Goal: Transaction & Acquisition: Obtain resource

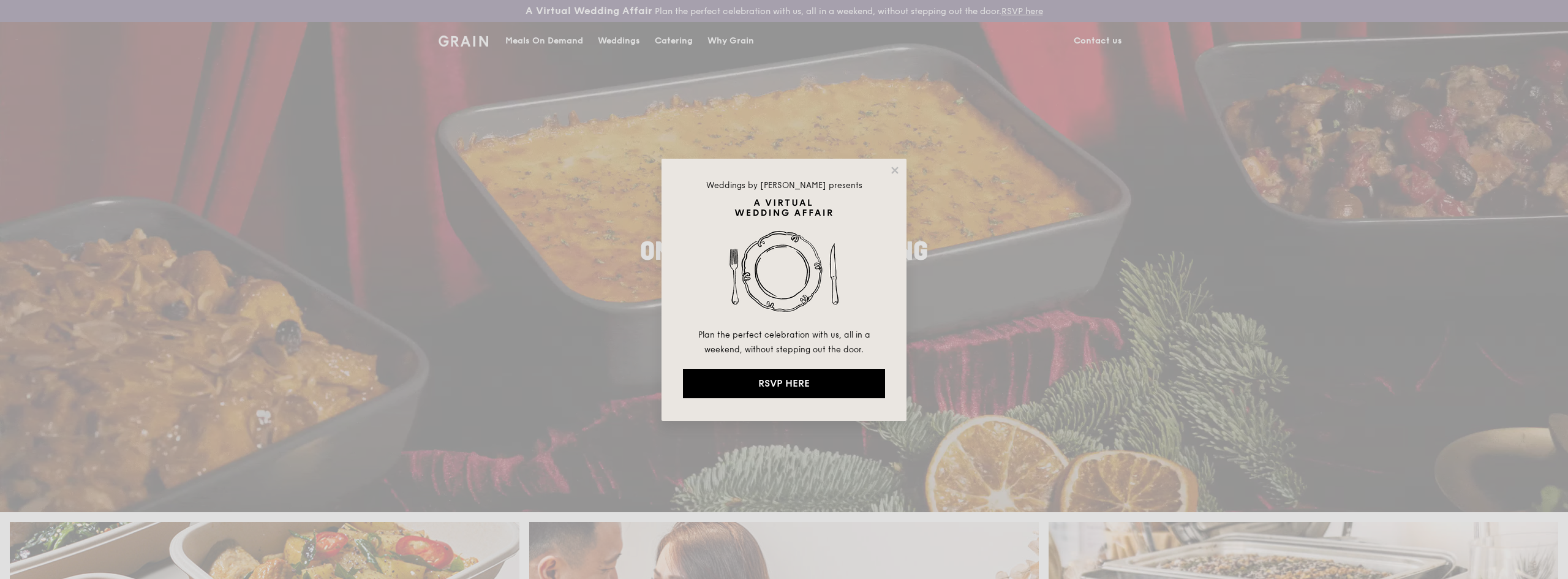
click at [764, 100] on div "Weddings by [PERSON_NAME] presents Plan the perfect celebration with us, all in…" at bounding box center [784, 289] width 1568 height 579
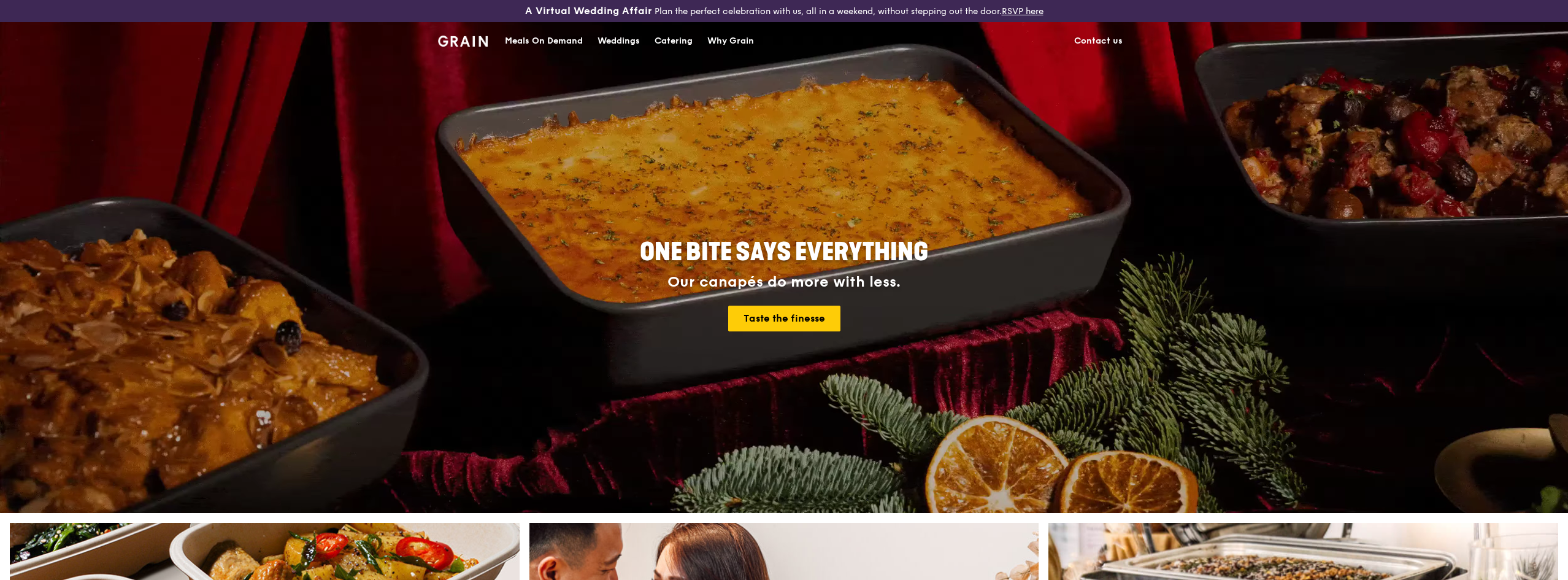
click at [687, 42] on div "Catering" at bounding box center [673, 41] width 38 height 37
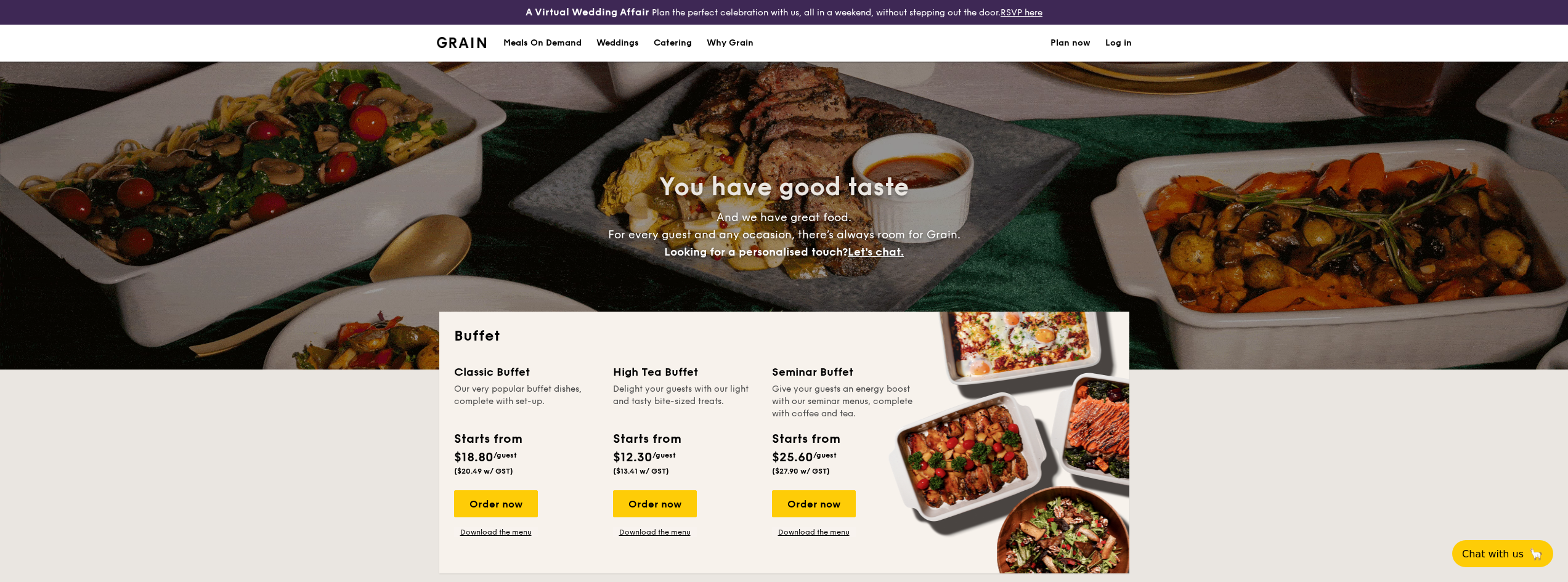
select select
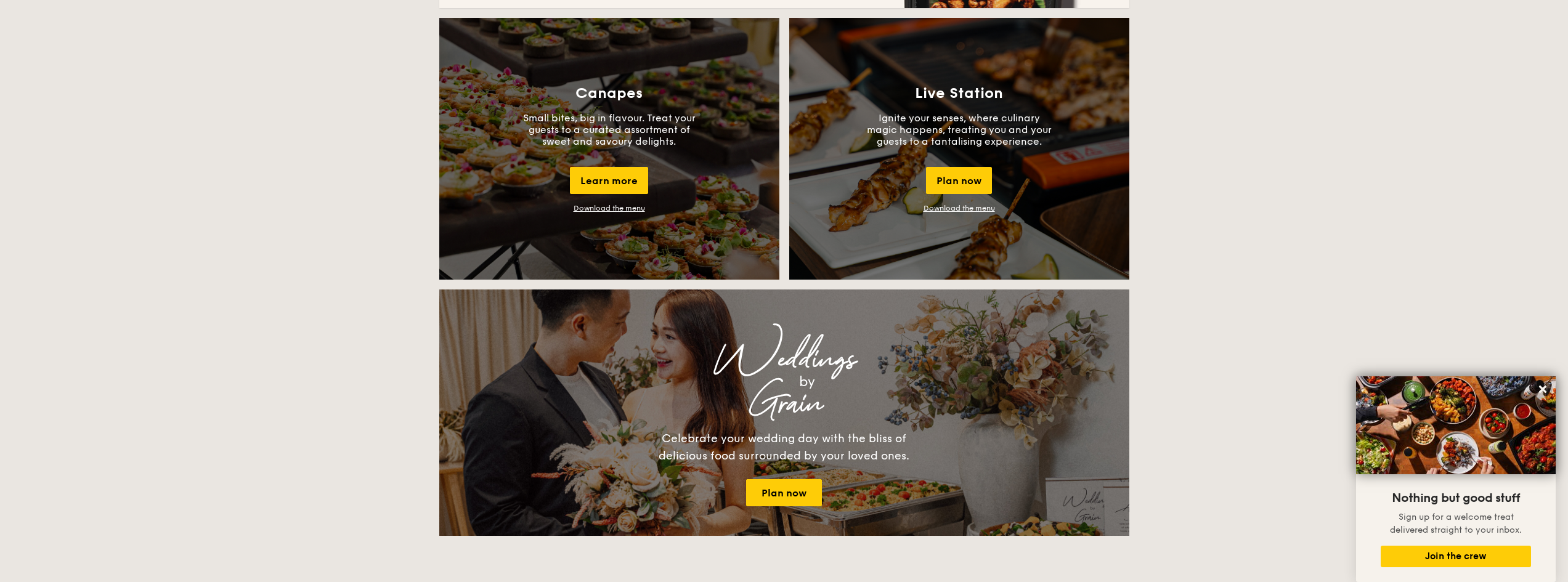
scroll to position [616, 0]
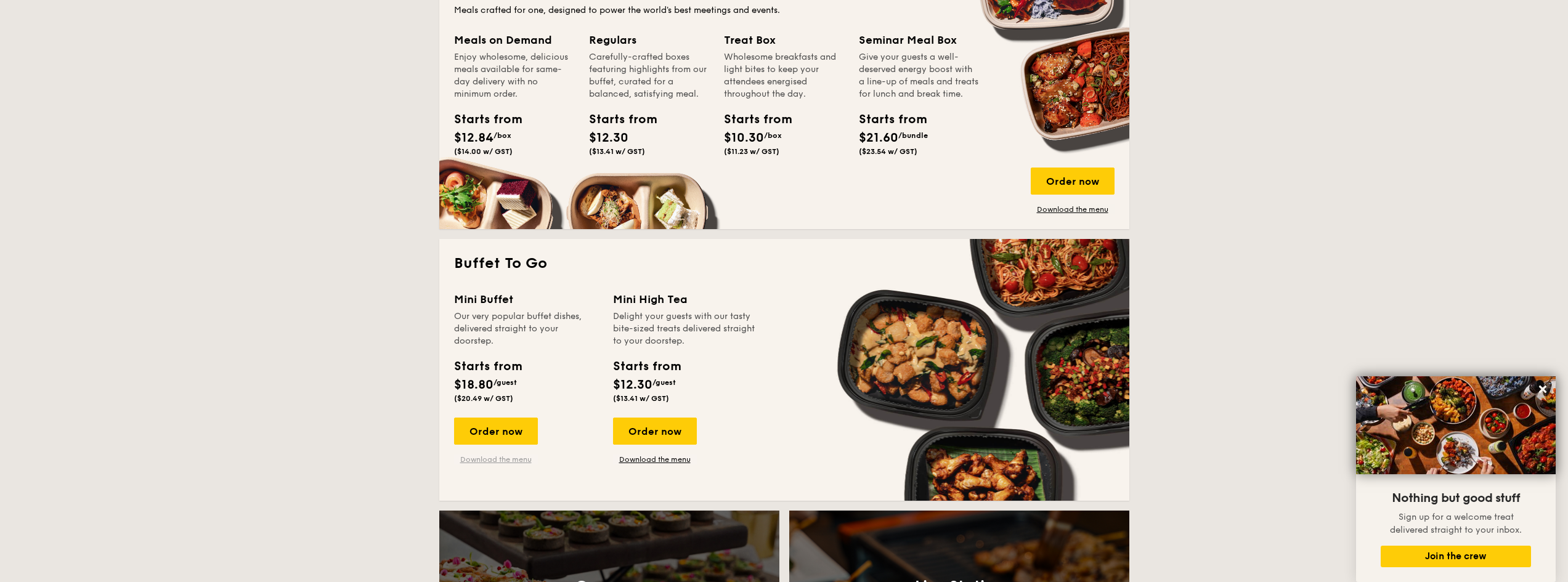
click at [499, 458] on link "Download the menu" at bounding box center [496, 459] width 84 height 10
